Goal: Information Seeking & Learning: Learn about a topic

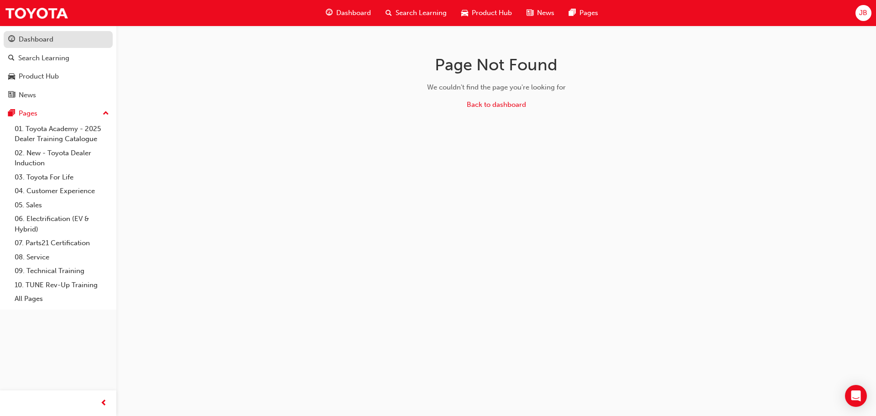
click at [40, 39] on div "Dashboard" at bounding box center [36, 39] width 35 height 10
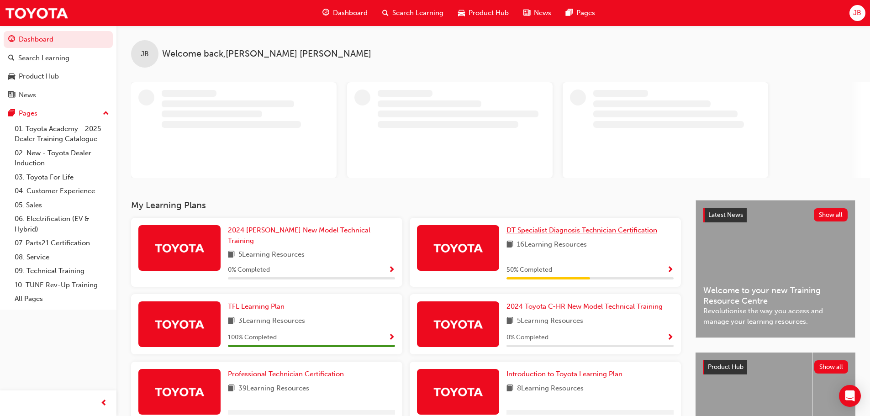
click at [550, 231] on span "DT Specialist Diagnosis Technician Certification" at bounding box center [581, 230] width 151 height 8
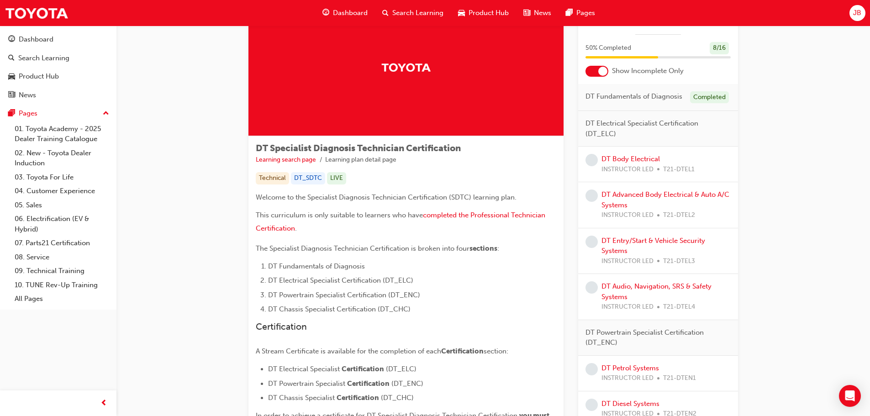
scroll to position [46, 0]
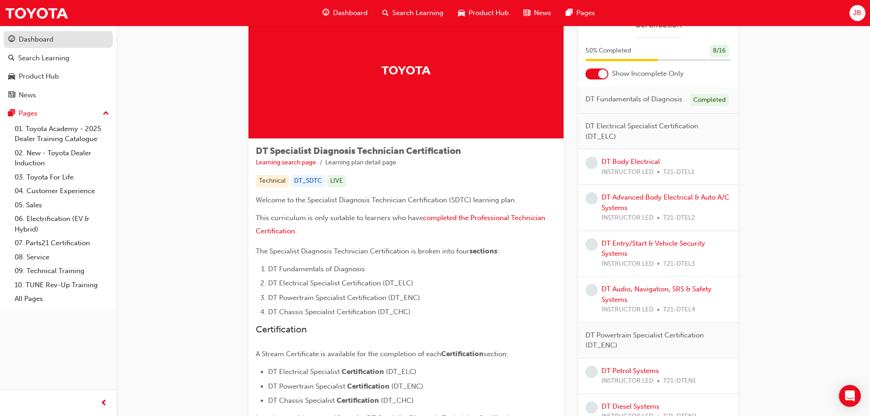
click at [16, 37] on div "Dashboard" at bounding box center [58, 39] width 100 height 11
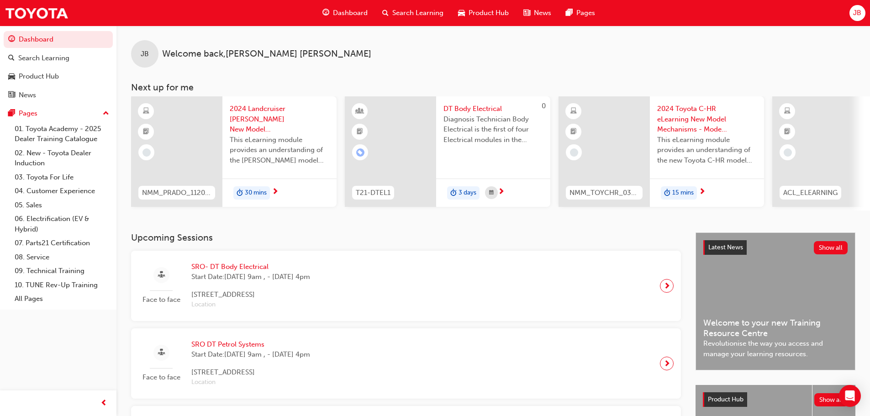
scroll to position [0, 542]
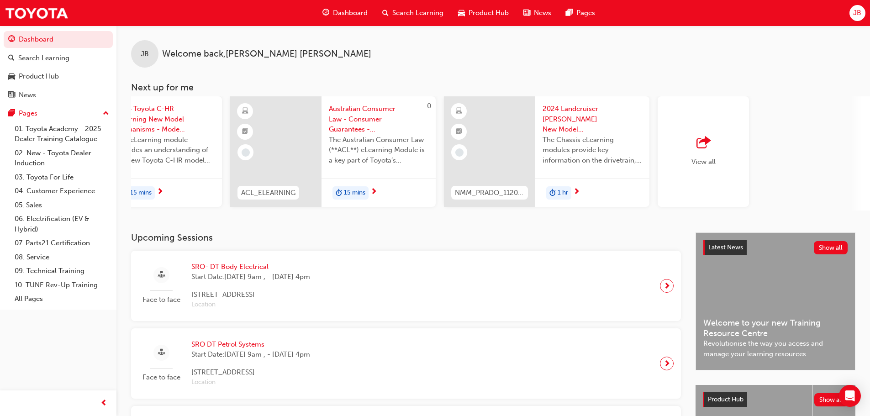
click at [702, 145] on span "outbound-icon" at bounding box center [703, 142] width 14 height 13
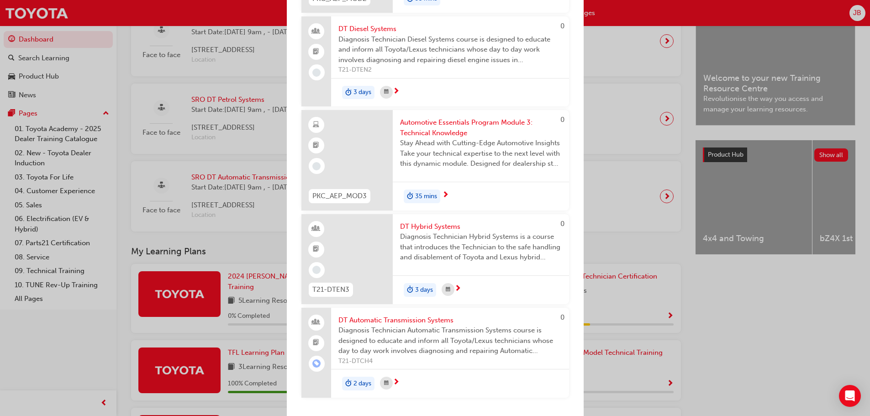
scroll to position [228, 0]
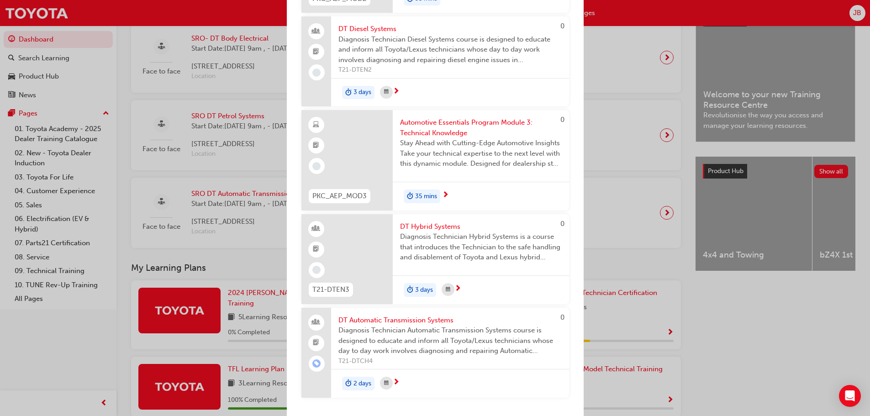
click at [118, 225] on div "Next up for me NMM_PRADO_112024_MODULE_1 2024 Landcruiser Prado New Model Mecha…" at bounding box center [435, 208] width 870 height 416
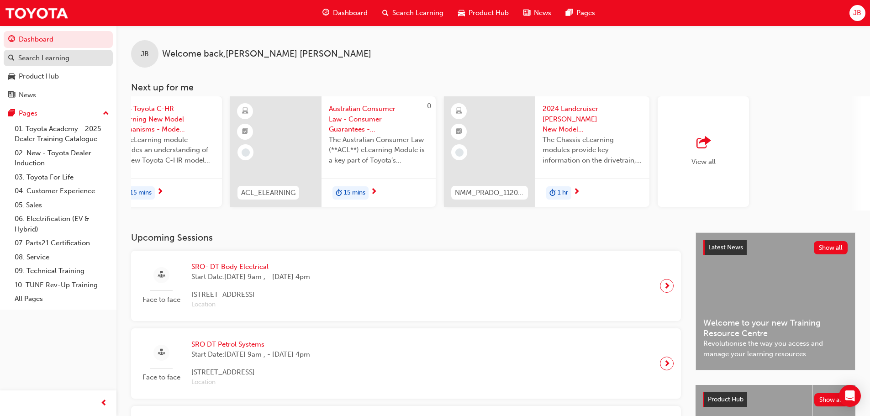
click at [47, 58] on div "Search Learning" at bounding box center [43, 58] width 51 height 10
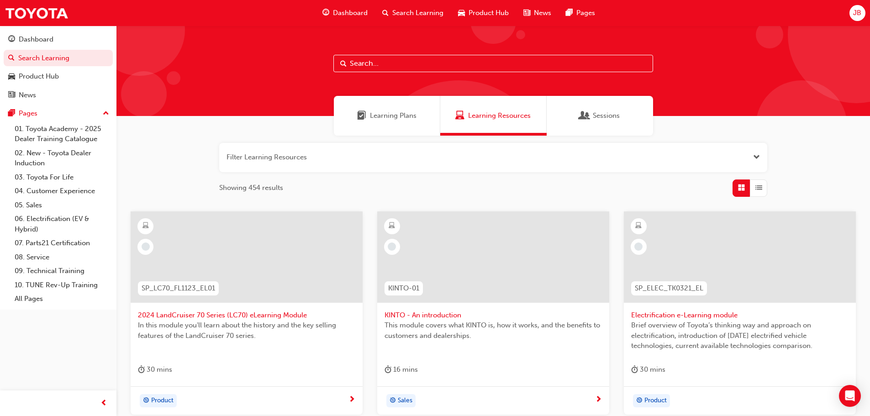
click at [369, 56] on input "text" at bounding box center [493, 63] width 320 height 17
type input "dt"
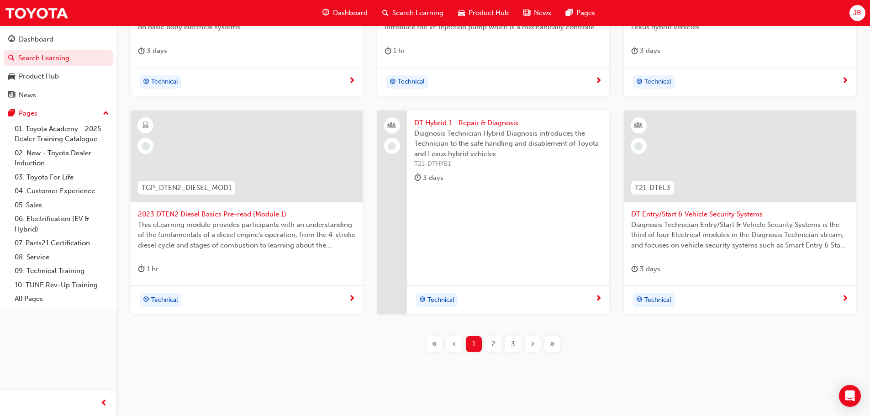
scroll to position [320, 0]
click at [161, 215] on span "2023 DTEN2 Diesel Basics Pre-read (Module 1)" at bounding box center [246, 213] width 217 height 10
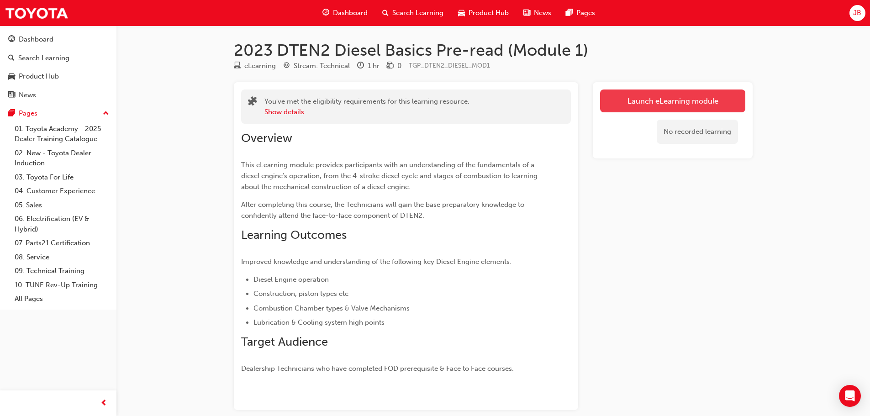
click at [631, 91] on link "Launch eLearning module" at bounding box center [672, 100] width 145 height 23
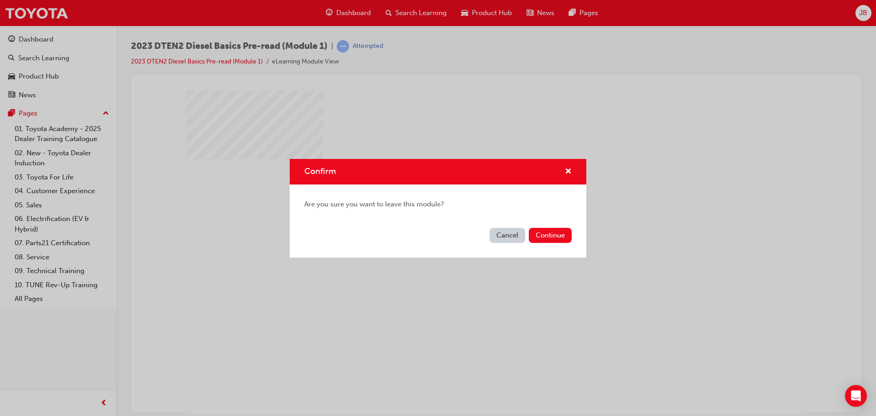
click at [516, 231] on button "Cancel" at bounding box center [508, 235] width 36 height 15
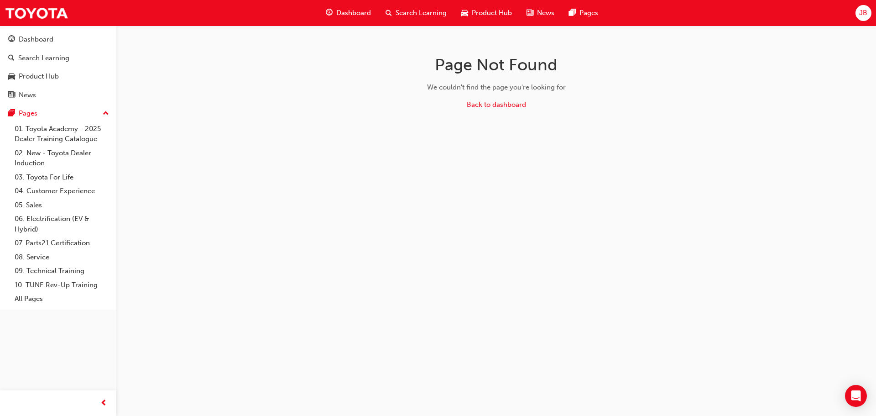
click at [864, 11] on span "JB" at bounding box center [864, 13] width 8 height 10
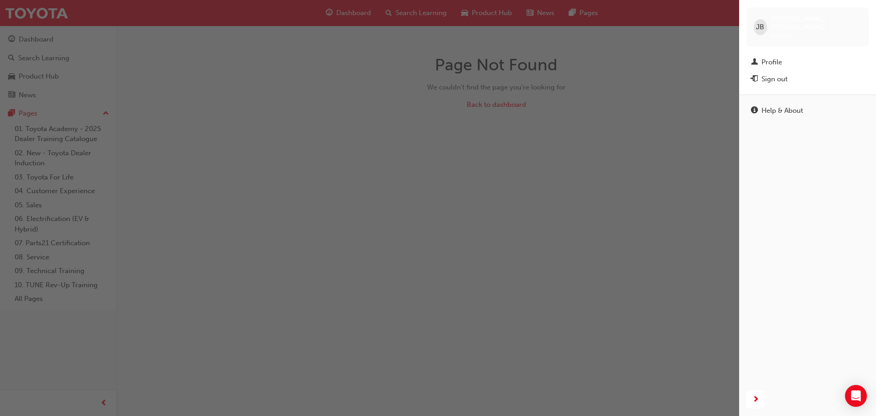
drag, startPoint x: 789, startPoint y: 67, endPoint x: 777, endPoint y: 67, distance: 12.8
click at [789, 73] on div "Sign out" at bounding box center [807, 78] width 113 height 11
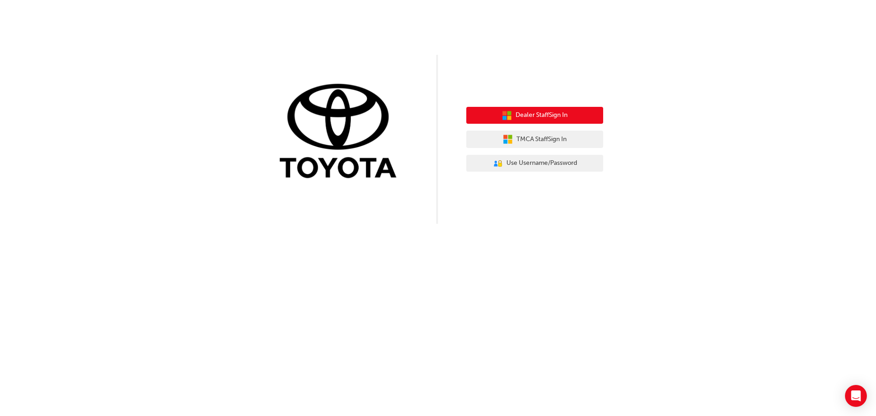
click at [568, 117] on span "Dealer Staff Sign In" at bounding box center [542, 115] width 52 height 10
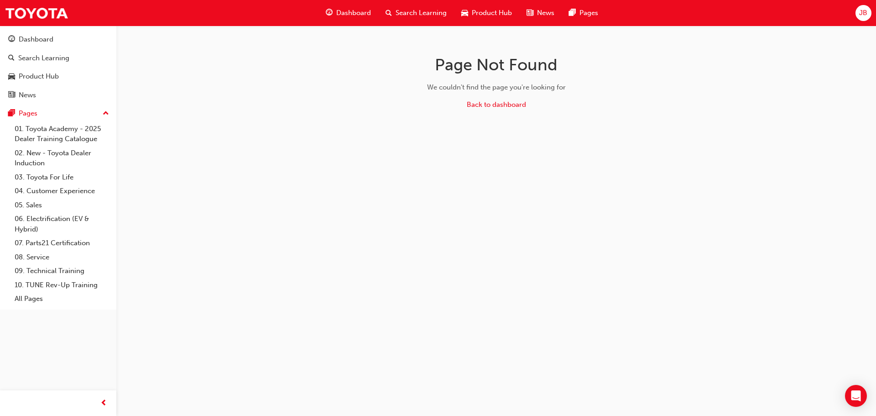
click at [857, 13] on div "JB" at bounding box center [864, 13] width 16 height 16
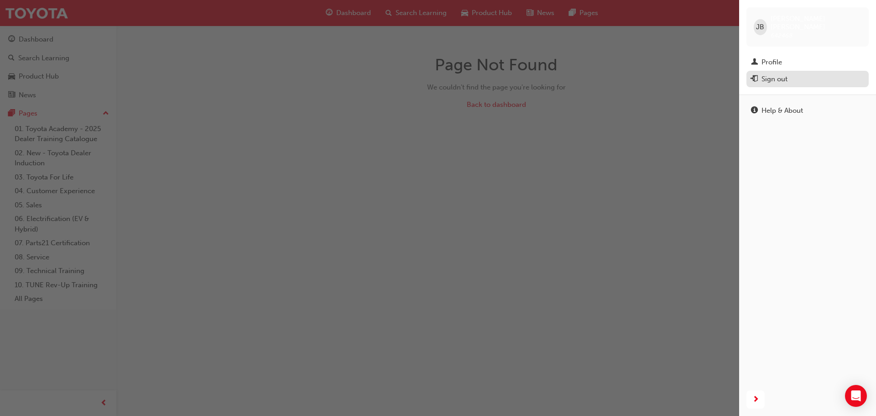
click at [783, 74] on div "Sign out" at bounding box center [775, 79] width 26 height 10
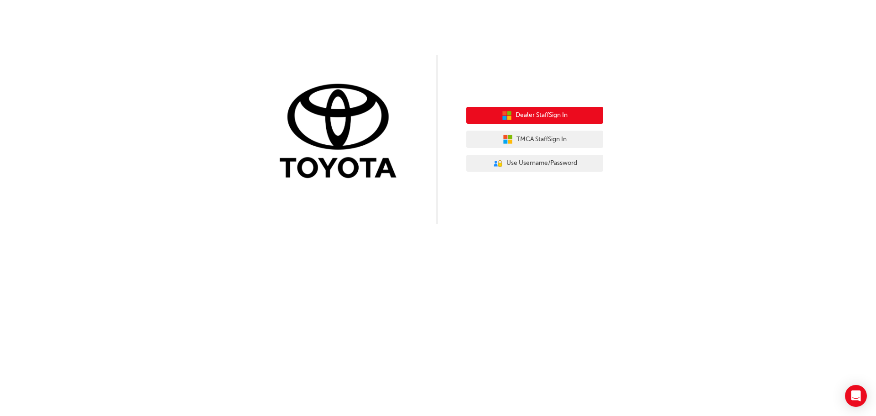
click at [561, 118] on span "Dealer Staff Sign In" at bounding box center [542, 115] width 52 height 10
